Goal: Find specific page/section: Find specific page/section

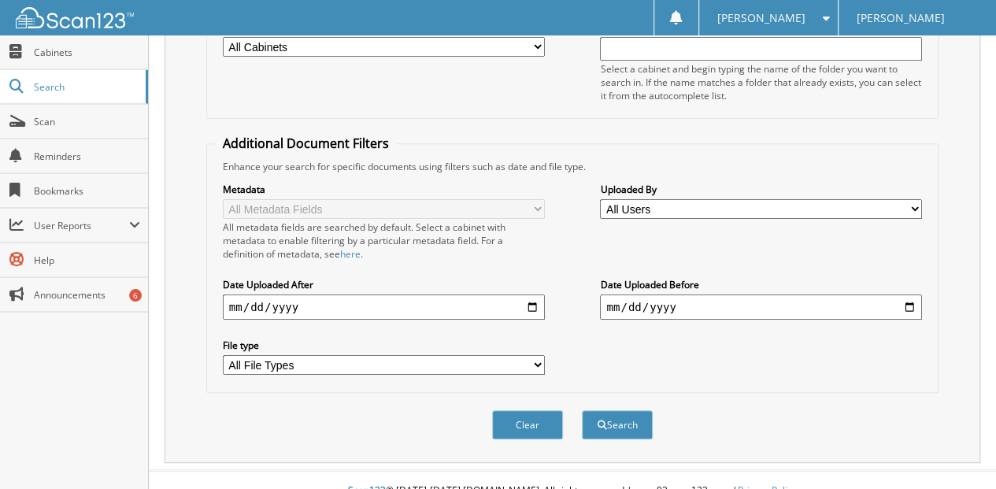
scroll to position [235, 0]
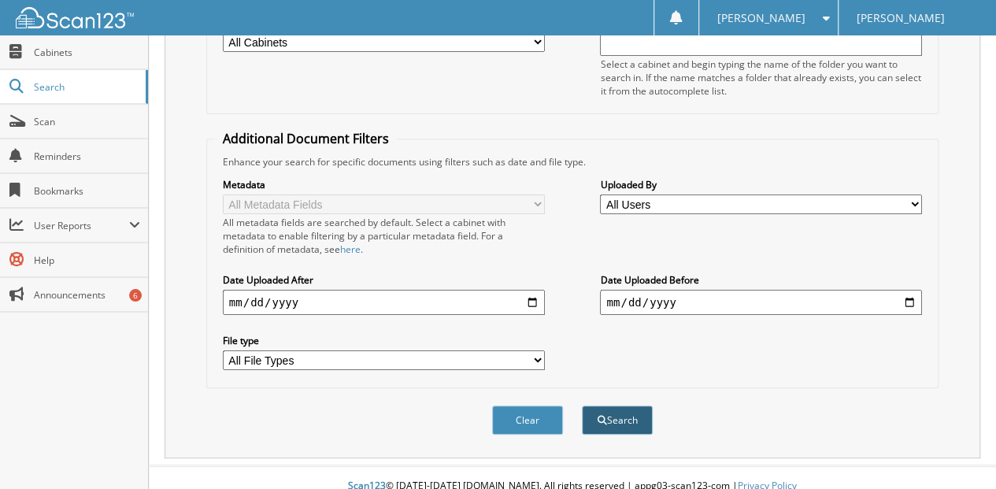
type input "[PERSON_NAME]"
click at [616, 405] on button "Search" at bounding box center [617, 419] width 71 height 29
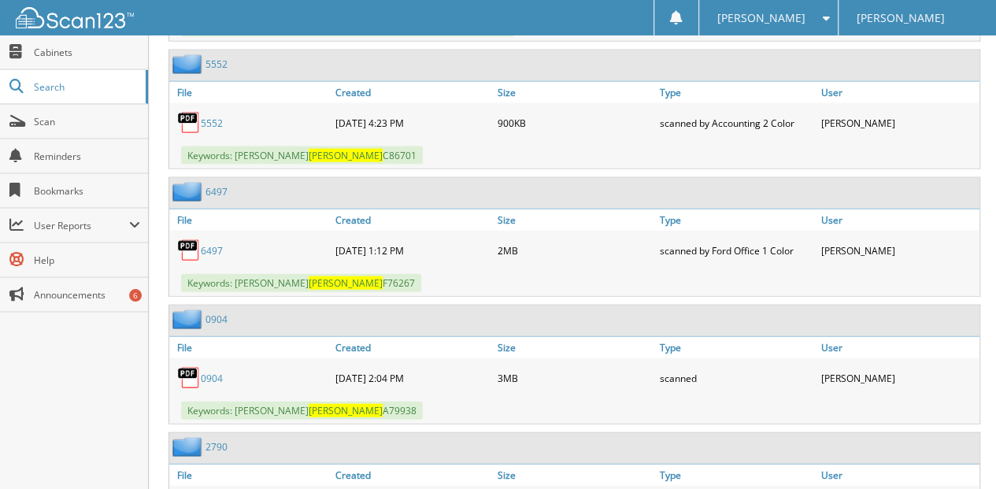
scroll to position [1731, 0]
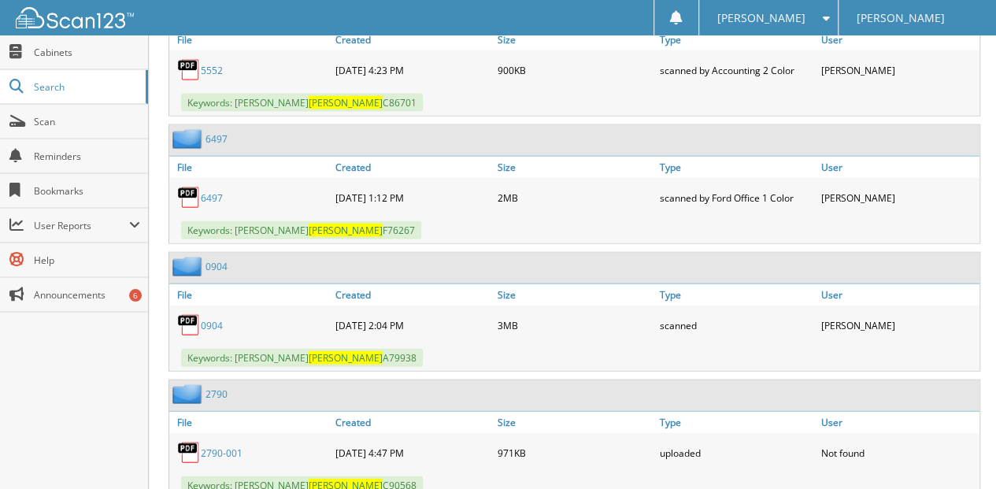
click at [208, 319] on link "0904" at bounding box center [212, 325] width 22 height 13
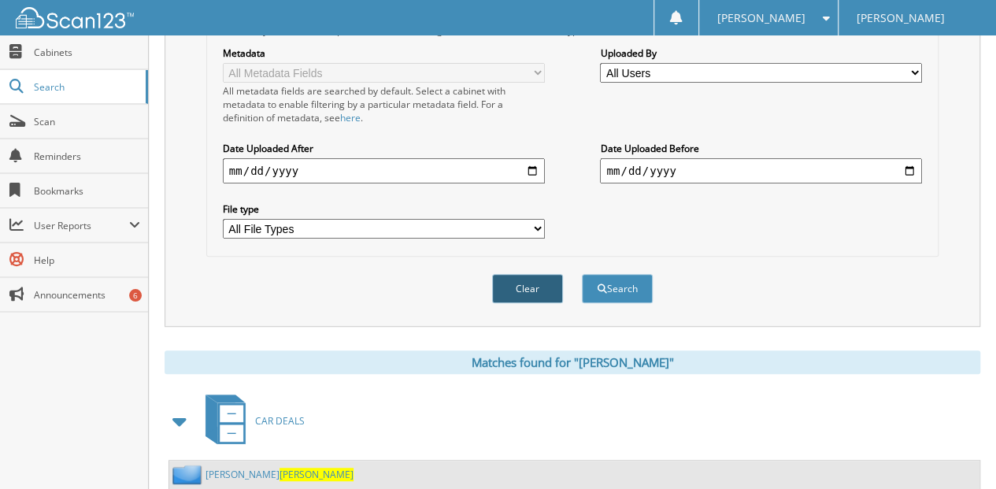
click at [526, 277] on button "Clear" at bounding box center [527, 288] width 71 height 29
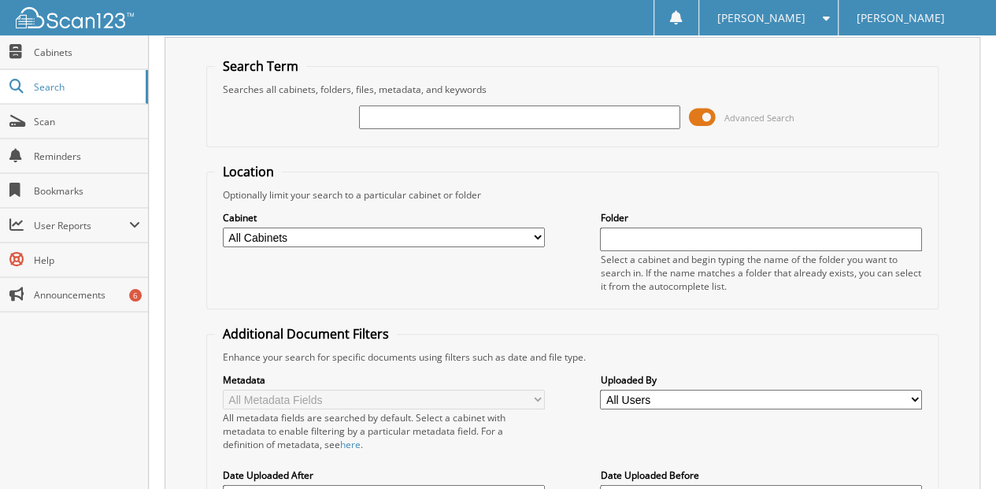
scroll to position [25, 0]
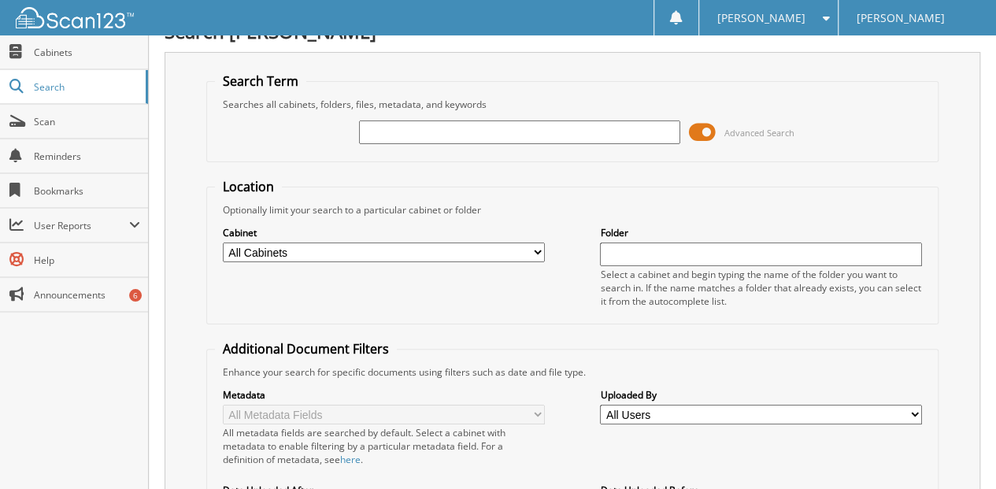
click at [378, 131] on input "text" at bounding box center [520, 132] width 322 height 24
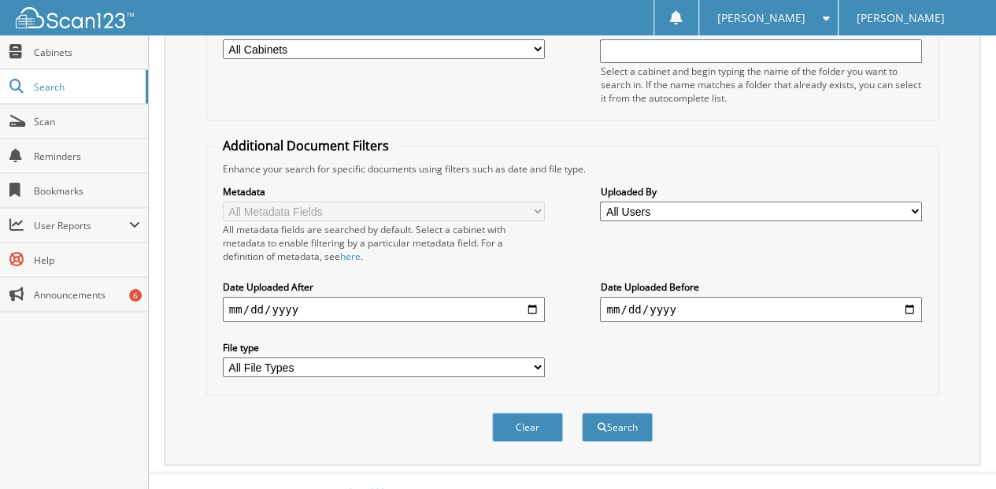
scroll to position [235, 0]
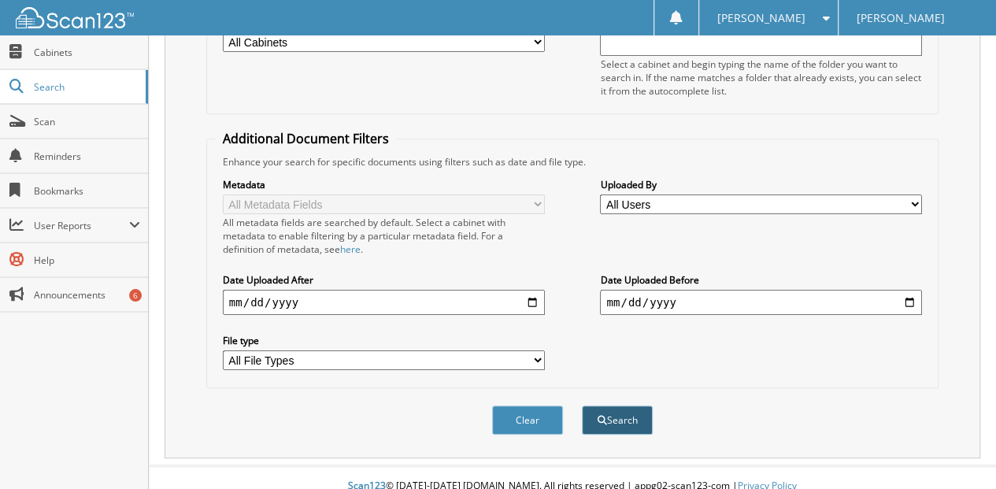
type input "[PERSON_NAME]"
click at [607, 405] on button "Search" at bounding box center [617, 419] width 71 height 29
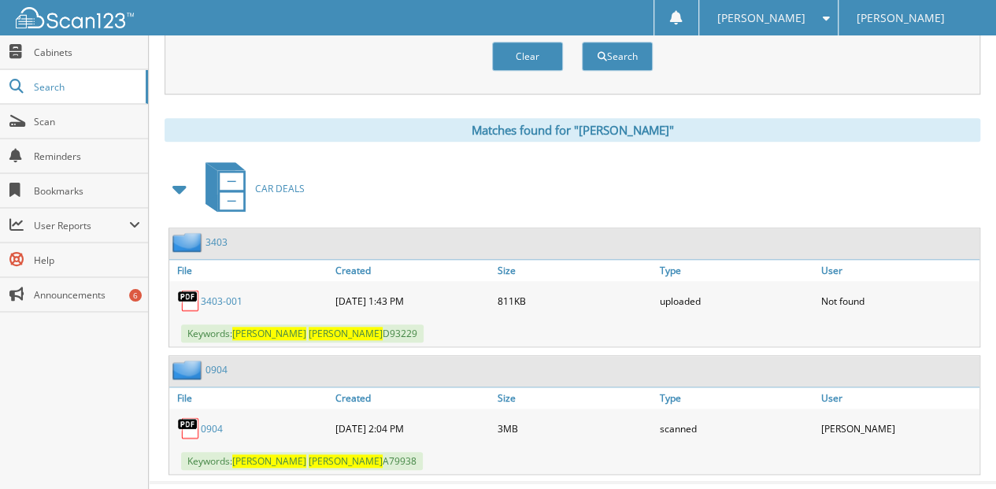
scroll to position [609, 0]
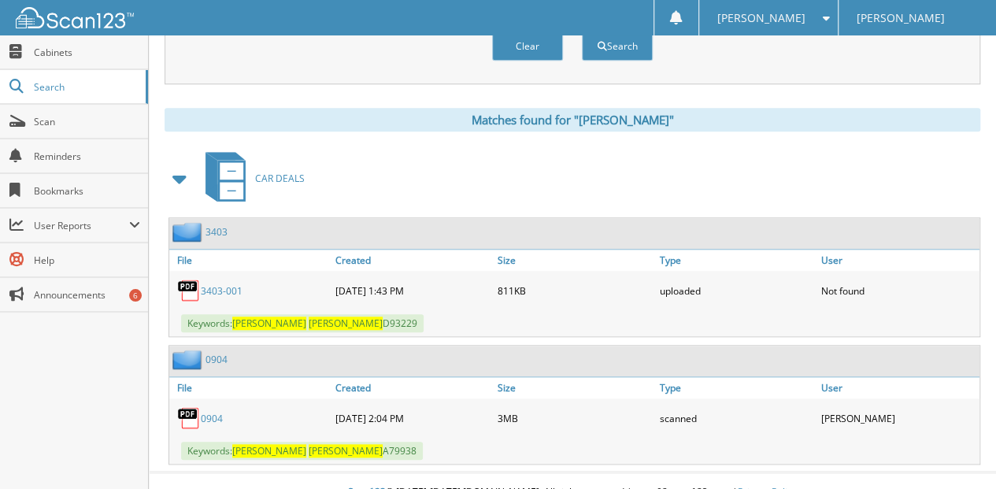
click at [216, 412] on link "0904" at bounding box center [212, 418] width 22 height 13
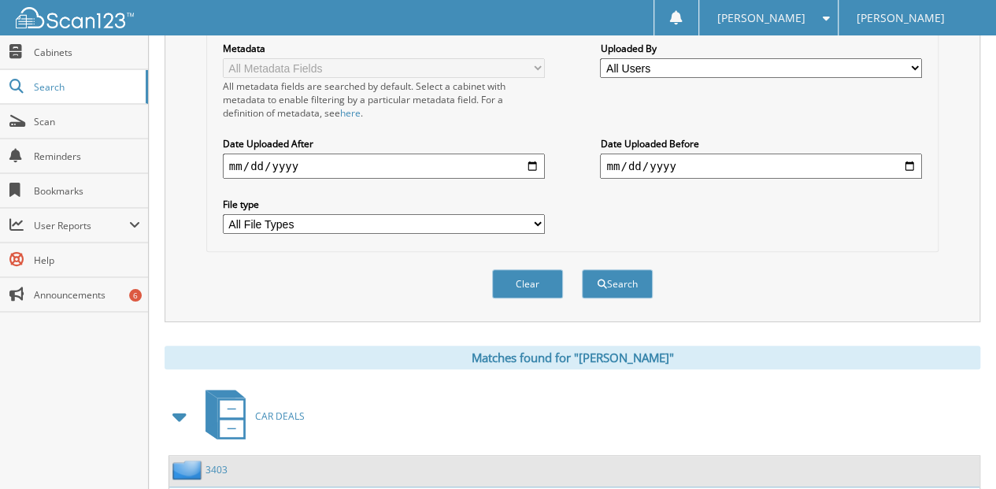
scroll to position [347, 0]
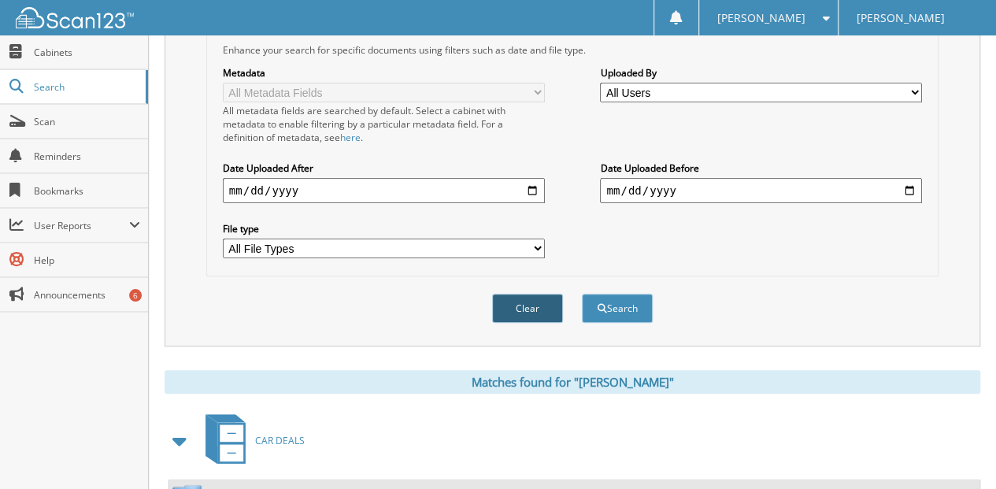
click at [530, 294] on button "Clear" at bounding box center [527, 308] width 71 height 29
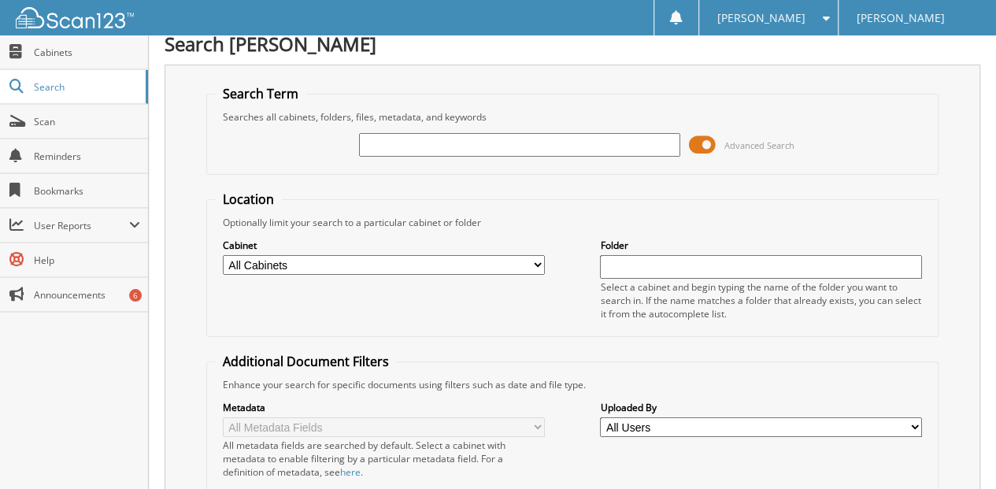
scroll to position [0, 0]
